Goal: Find specific page/section: Locate item on page

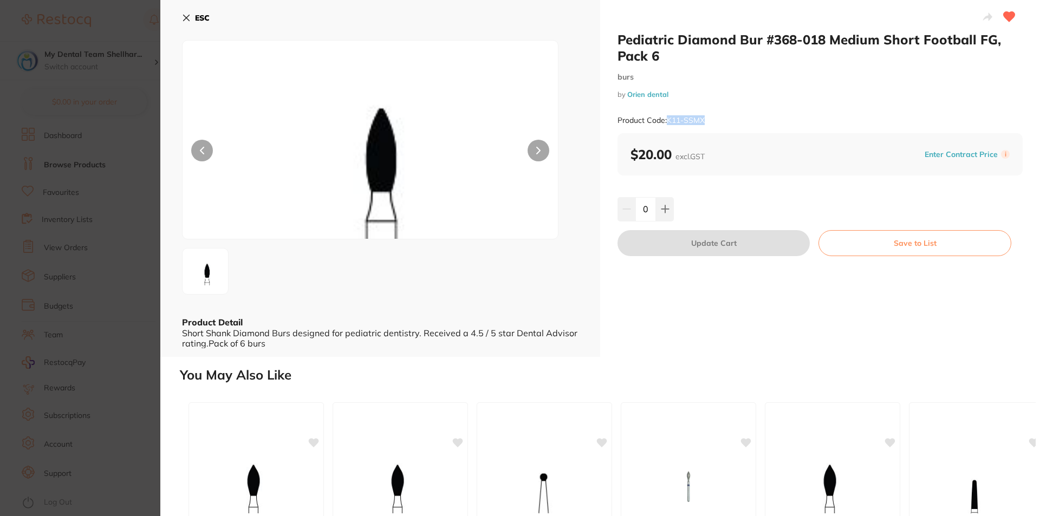
click at [189, 13] on button "ESC" at bounding box center [196, 18] width 28 height 18
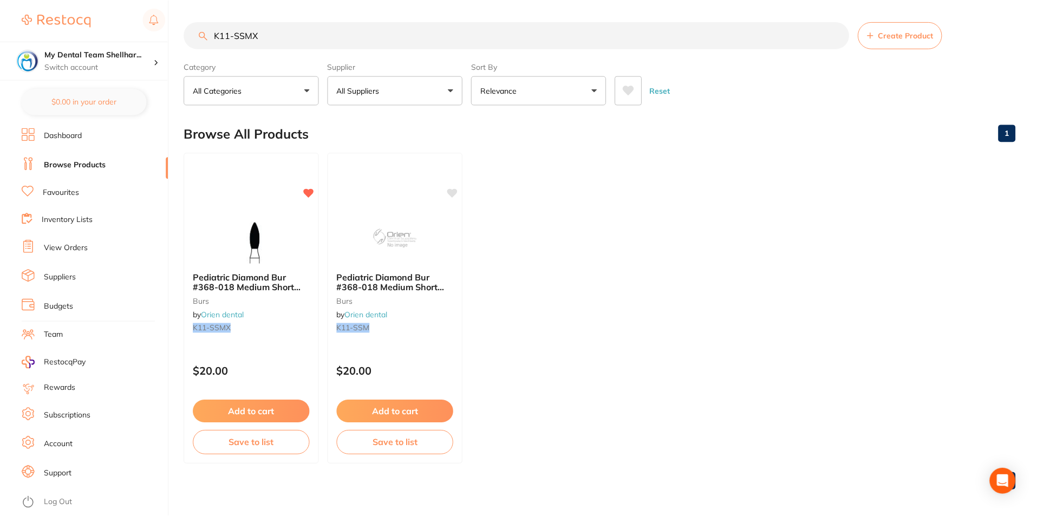
scroll to position [4, 0]
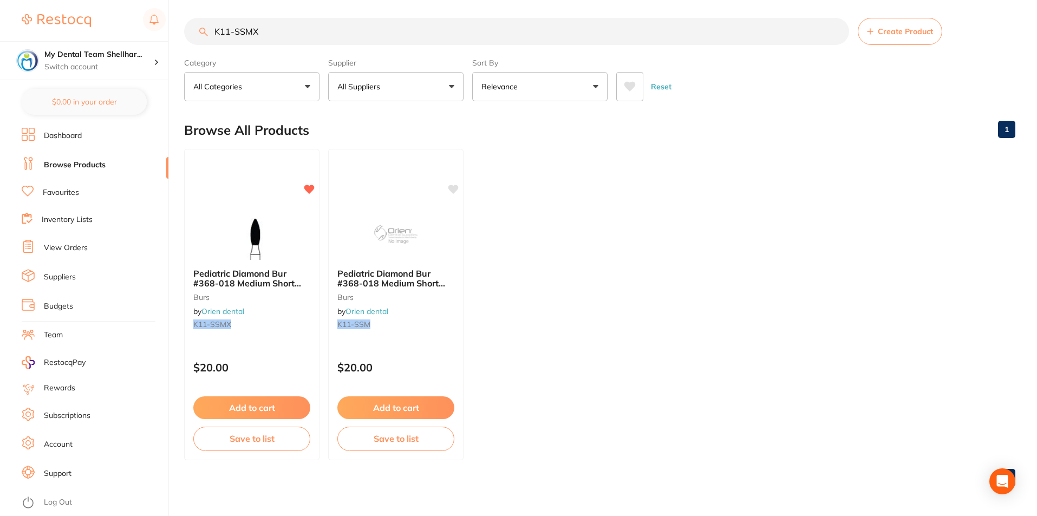
click at [293, 35] on input "K11-SSMX" at bounding box center [516, 31] width 665 height 27
paste input "[PERSON_NAME] 828Y"
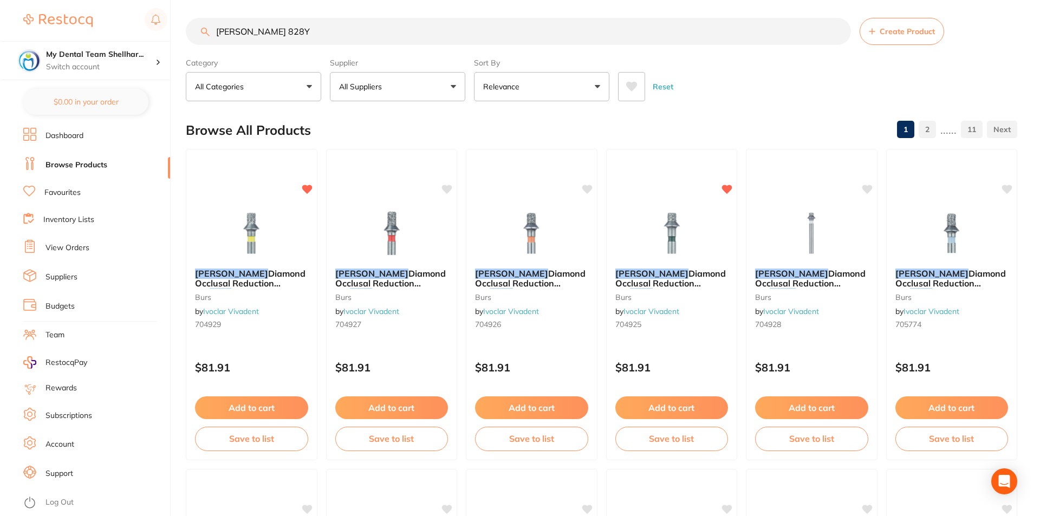
scroll to position [0, 0]
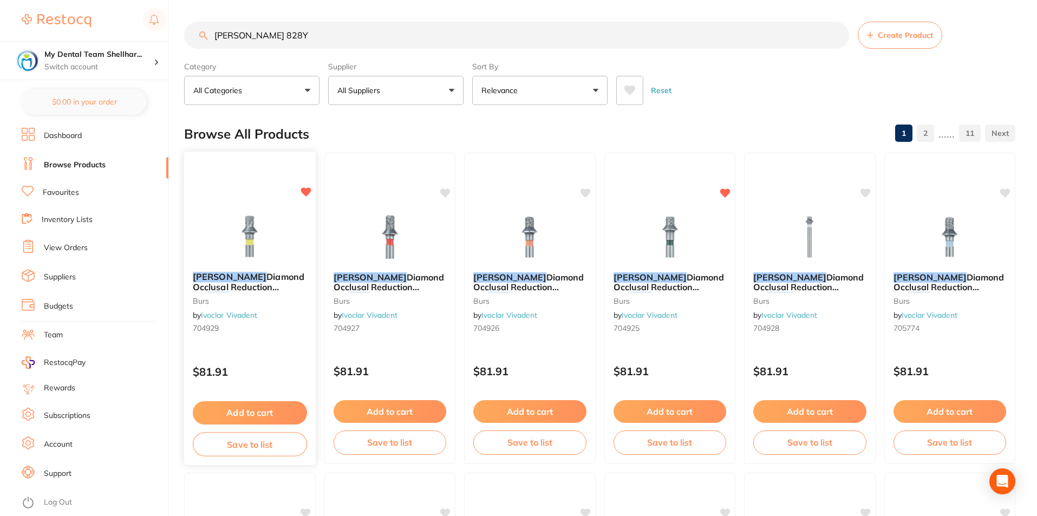
type input "[PERSON_NAME] 828Y"
click at [250, 235] on img at bounding box center [249, 236] width 71 height 55
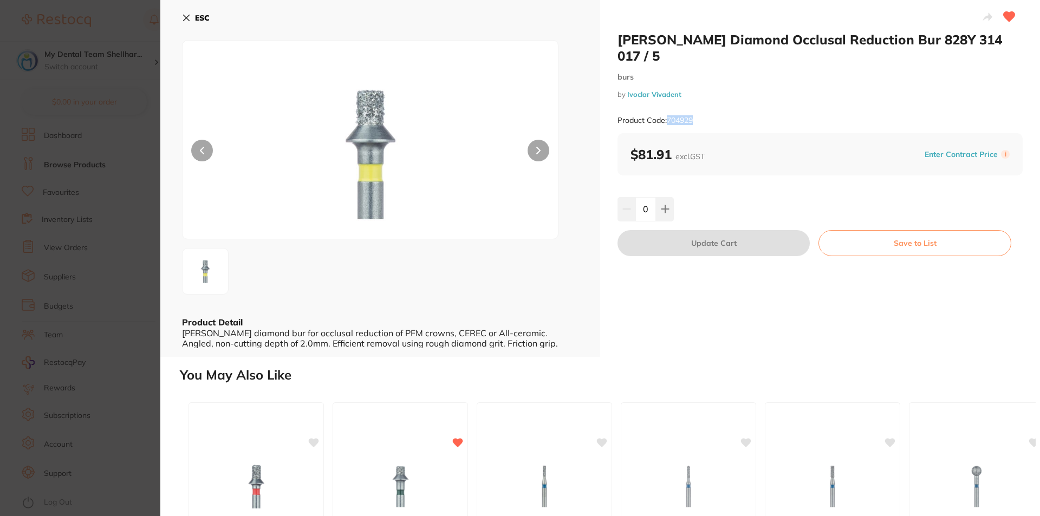
drag, startPoint x: 699, startPoint y: 106, endPoint x: 668, endPoint y: 103, distance: 31.5
click at [668, 107] on div "Product Code: 704929" at bounding box center [819, 120] width 405 height 27
copy small "704929"
